Goal: Transaction & Acquisition: Purchase product/service

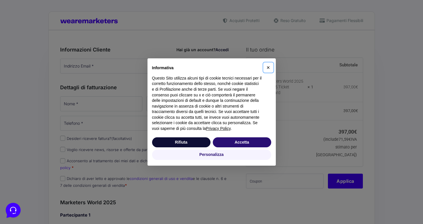
click at [269, 66] on span "×" at bounding box center [268, 67] width 3 height 6
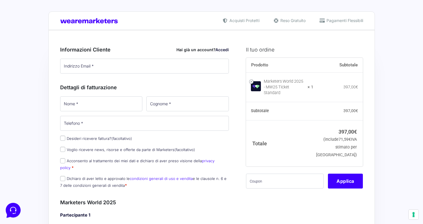
scroll to position [34, 0]
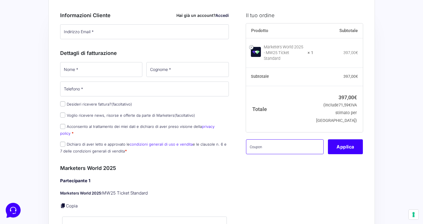
click at [270, 142] on input "text" at bounding box center [285, 147] width 78 height 15
type input "mw25imbianca"
click at [338, 146] on button "Applica" at bounding box center [345, 147] width 35 height 15
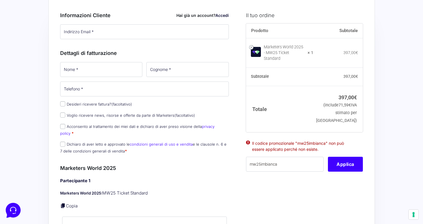
scroll to position [0, 0]
click at [290, 163] on input "mw25imbianca" at bounding box center [285, 164] width 78 height 15
drag, startPoint x: 290, startPoint y: 161, endPoint x: 221, endPoint y: 152, distance: 69.3
paste input "mw25iambianca"
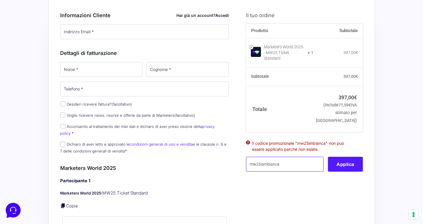
type input "mw25iambianca"
click at [336, 165] on button "Applica" at bounding box center [345, 164] width 35 height 15
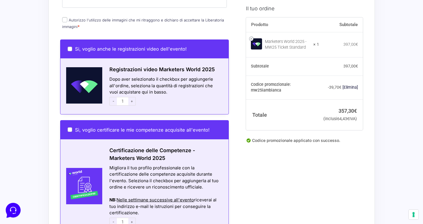
scroll to position [298, 0]
click at [71, 47] on input "Si, voglio anche le registrazioni video dell'evento!" at bounding box center [70, 49] width 5 height 5
checkbox input "true"
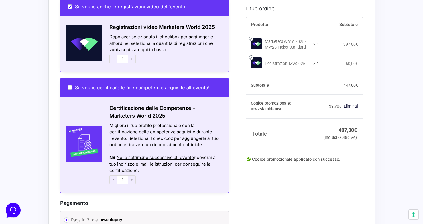
scroll to position [339, 0]
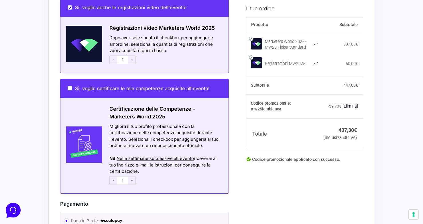
click at [134, 56] on span "+" at bounding box center [131, 60] width 7 height 9
type input "2"
click at [253, 59] on link at bounding box center [251, 58] width 4 height 4
checkbox input "false"
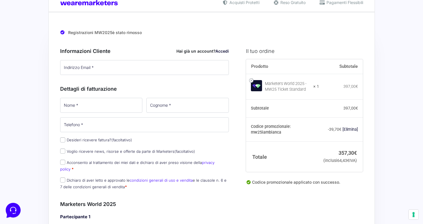
scroll to position [15, 0]
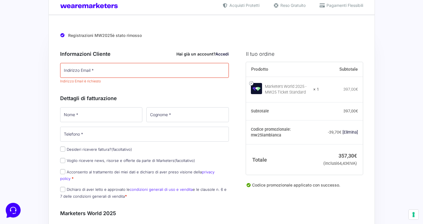
click at [226, 29] on div "Registrazioni MW2025è stato rimosso" at bounding box center [211, 34] width 303 height 12
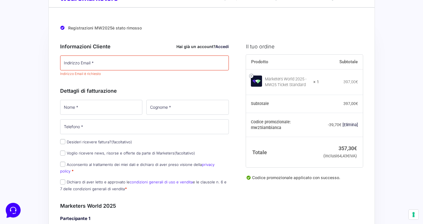
scroll to position [37, 0]
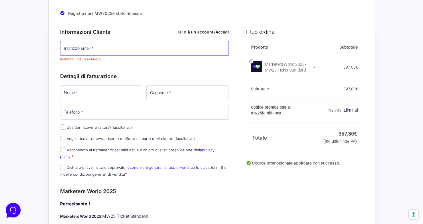
click at [180, 51] on input "Indirizzo Email *" at bounding box center [144, 48] width 169 height 15
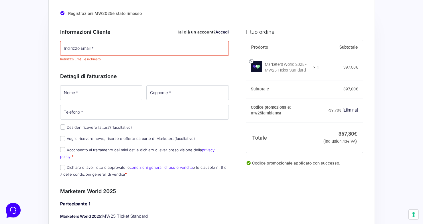
click at [211, 78] on h3 "Dettagli di fatturazione" at bounding box center [144, 77] width 169 height 8
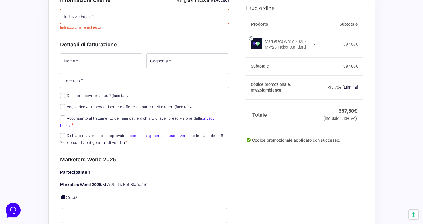
scroll to position [74, 0]
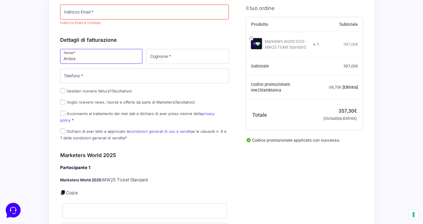
type input "Ambra"
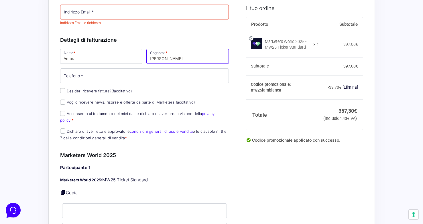
type input "[PERSON_NAME]"
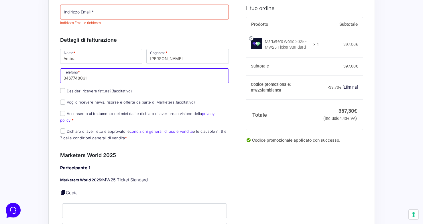
type input "3467748061"
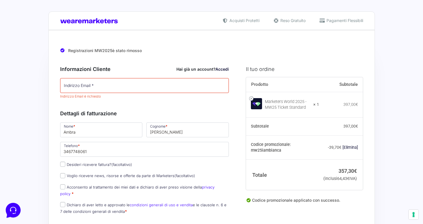
scroll to position [0, 0]
click at [78, 21] on img at bounding box center [90, 20] width 61 height 5
